Goal: Navigation & Orientation: Find specific page/section

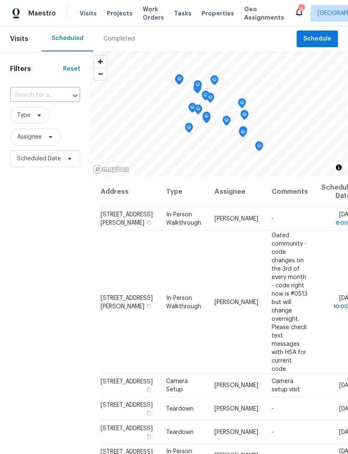
scroll to position [5, 0]
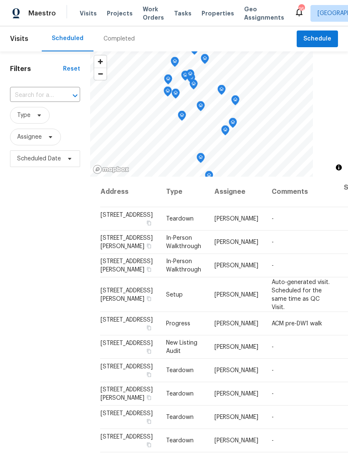
click at [215, 15] on span "Properties" at bounding box center [218, 13] width 33 height 8
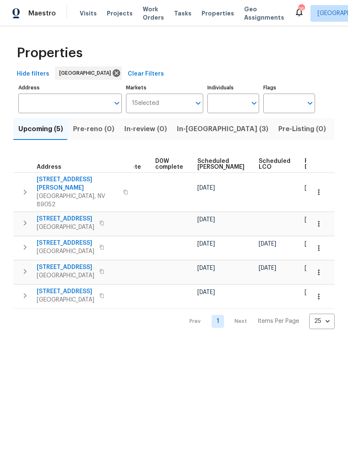
scroll to position [0, 209]
click at [185, 131] on span "In-reno (3)" at bounding box center [222, 129] width 91 height 12
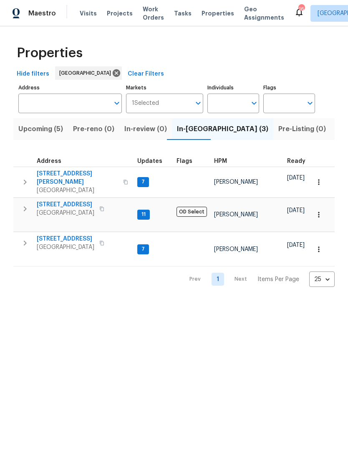
click at [32, 127] on span "Upcoming (5)" at bounding box center [40, 129] width 45 height 12
